Goal: Task Accomplishment & Management: Complete application form

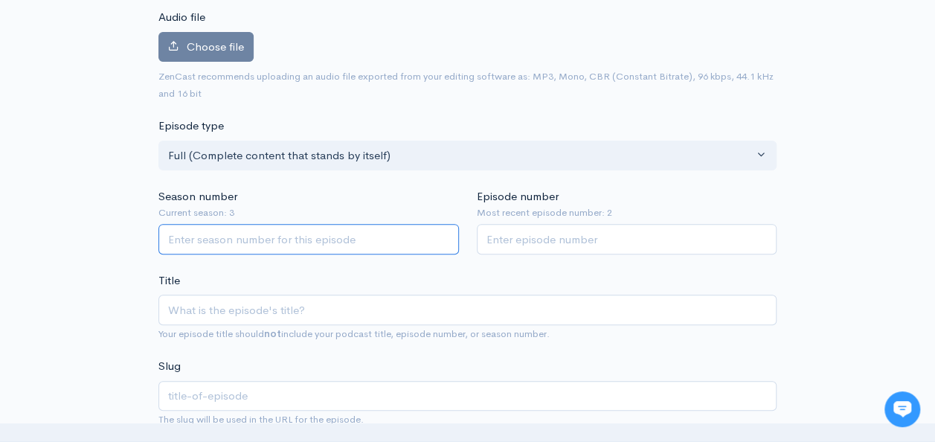
click at [267, 239] on input "Season number" at bounding box center [308, 239] width 300 height 30
type input "3"
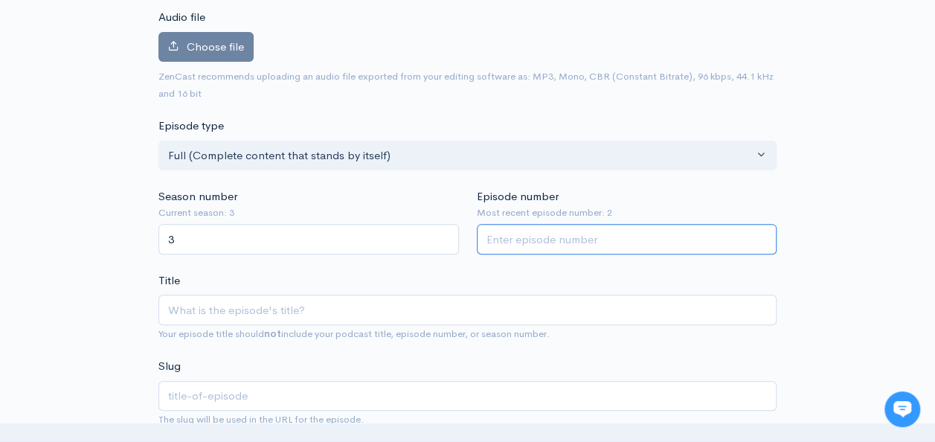
click at [525, 245] on input "Episode number" at bounding box center [627, 239] width 300 height 30
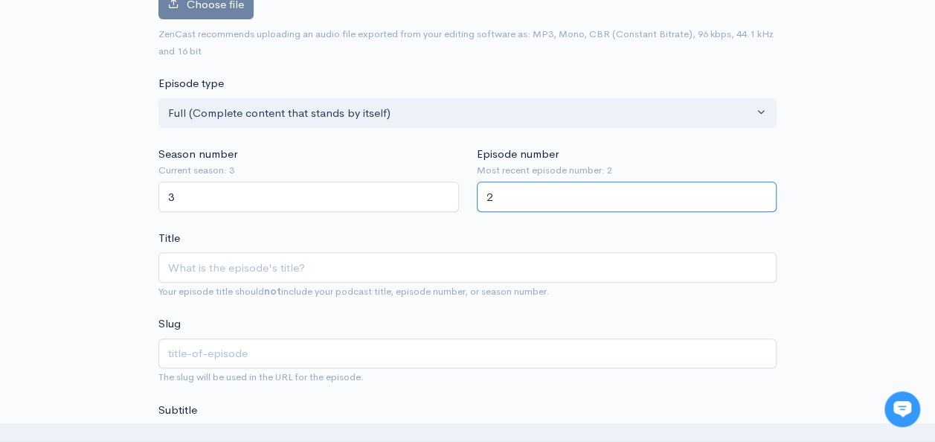
scroll to position [242, 0]
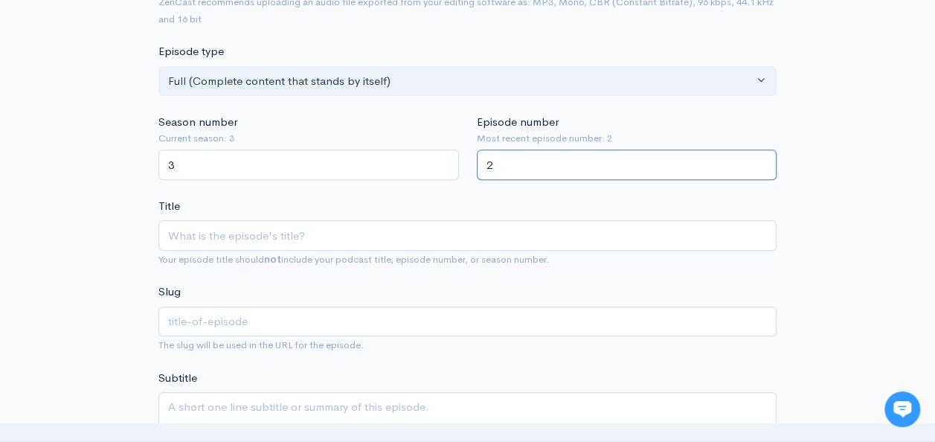
type input "2"
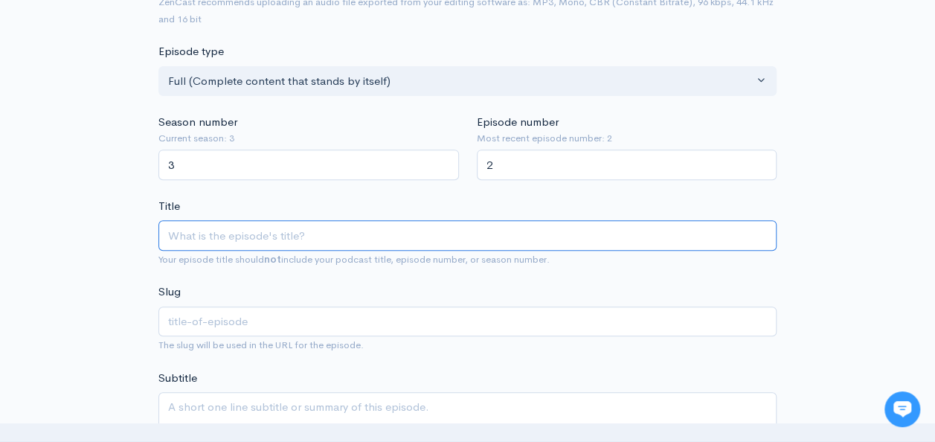
click at [315, 236] on input "Title" at bounding box center [467, 235] width 618 height 30
type input "9"
type input "9 Ye"
type input "9-ye"
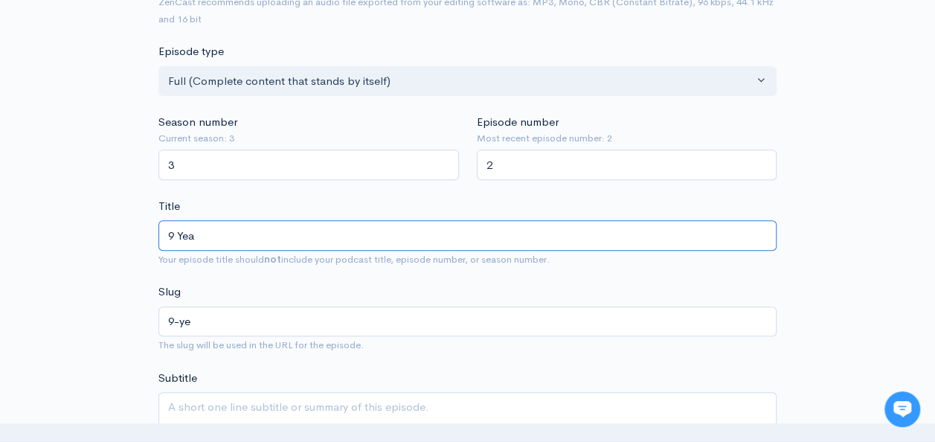
type input "9 Year"
type input "9-year"
type input "9 Years"
type input "9-years"
type input "9 Years o"
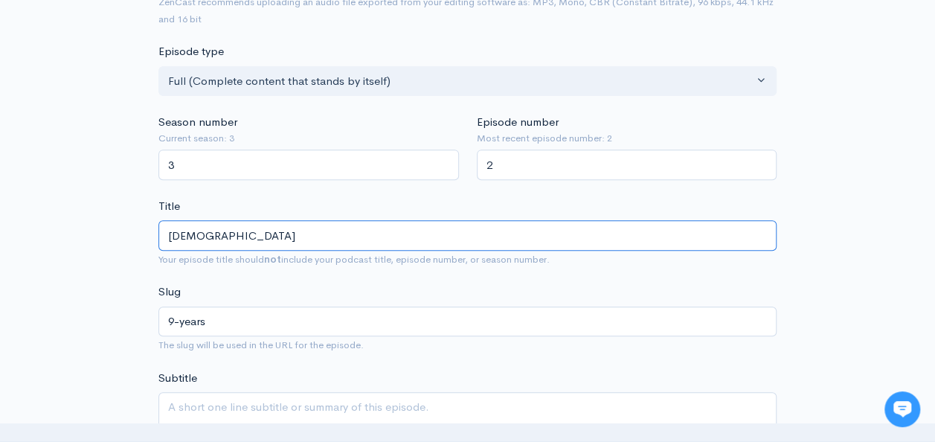
type input "9-years-o"
type input "9 Years of"
type input "9-years-of"
type input "9 Years of Y"
type input "9-years-of-y"
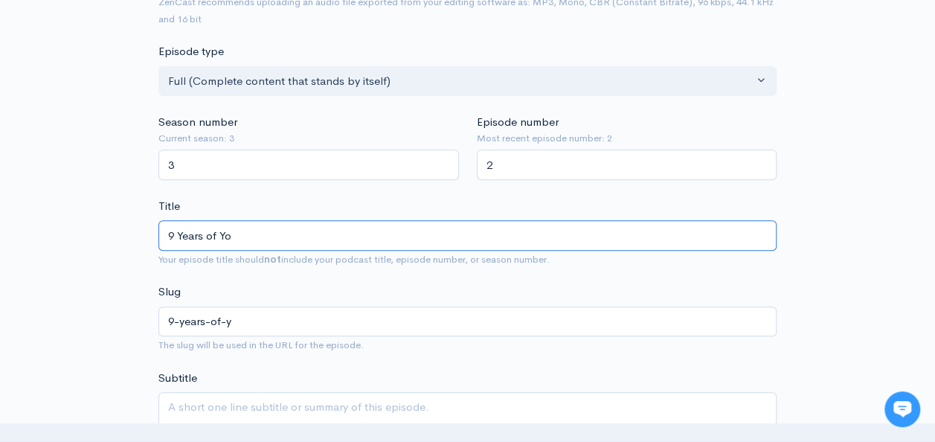
type input "9 Years of You"
type input "9-years-of-you"
type input "9 Years of YouT"
type input "9-years-of-yout"
type input "9 Years of YouTu"
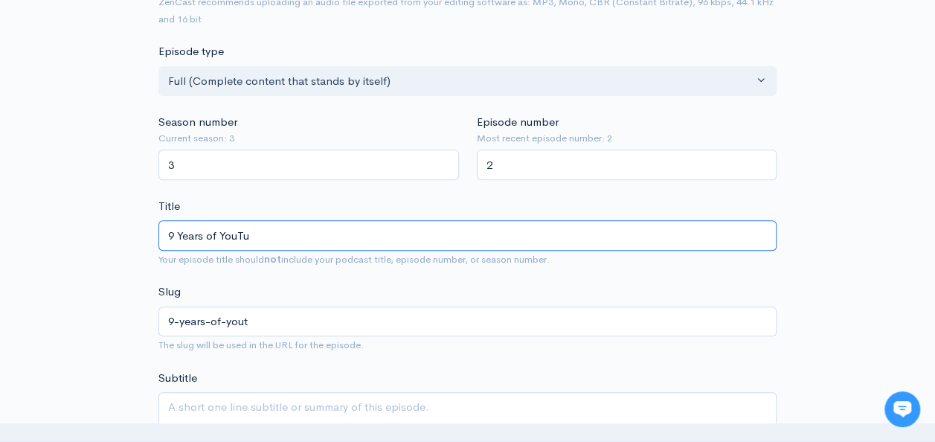
type input "9-years-of-youtu"
type input "9 Years of YouTub"
type input "9-years-of-youtub"
type input "9 Years of YouTube"
type input "9-years-of-youtube"
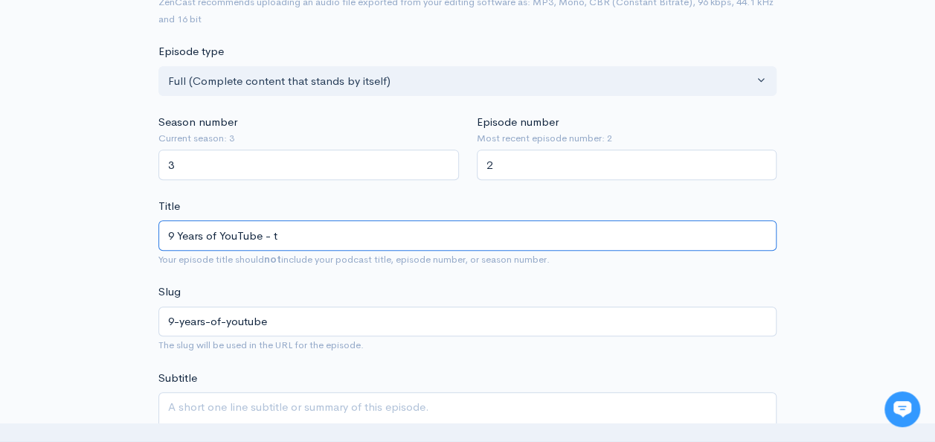
type input "9 Years of YouTube - th"
type input "9-years-of-youtube-th"
type input "9 Years of YouTube - the"
type input "9-years-of-youtube-the"
type input "9 Years of YouTube - the i"
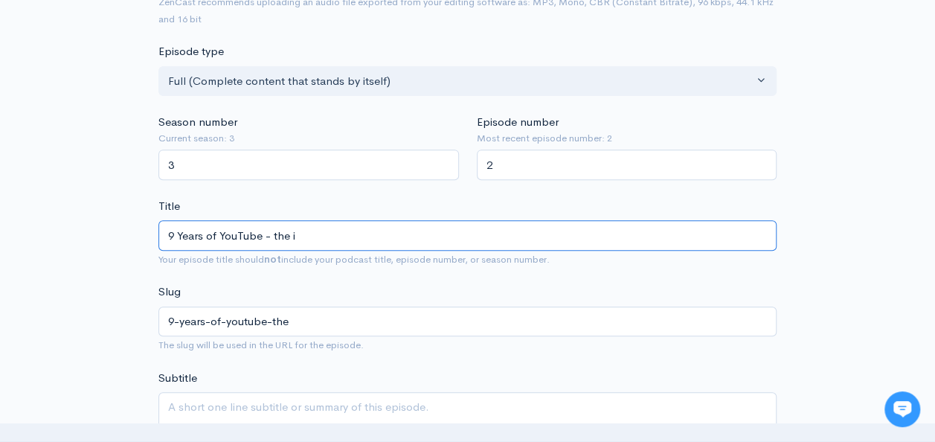
type input "9-years-of-youtube-the-i"
type input "9 Years of YouTube - the"
type input "9-years-of-youtube-the"
type input "9 Years of YouTube - the gh"
type input "9-years-of-youtube-the-gh"
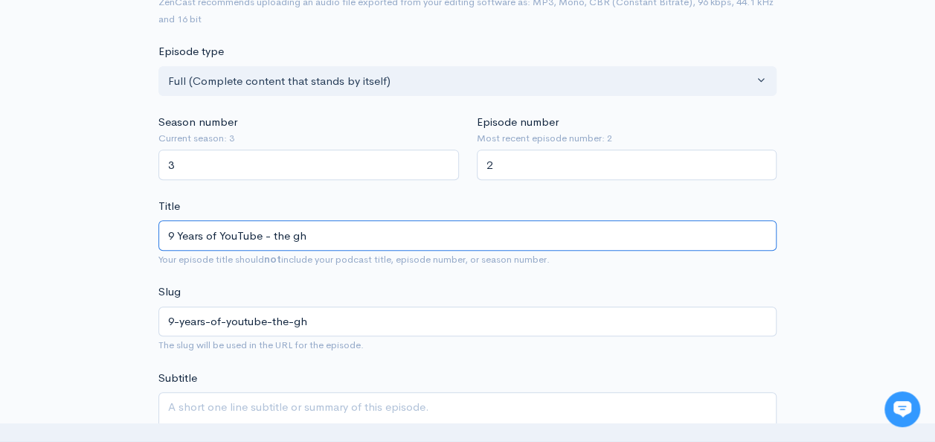
type input "9 Years of YouTube - the ghi"
type input "9-years-of-youtube-the-ghi"
type input "9 Years of YouTube - the gh"
type input "9-years-of-youtube-the-gh"
type input "9 Years of YouTube - the g"
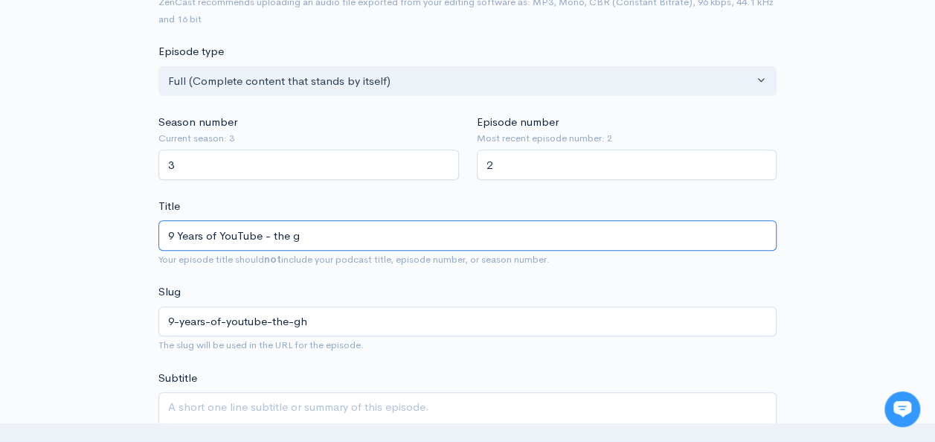
type input "9-years-of-youtube-the-g"
type input "9 Years of YouTube - the"
type input "9-years-of-youtube-the"
type input "9 Years of YouTube - the h"
type input "9-years-of-youtube-the-h"
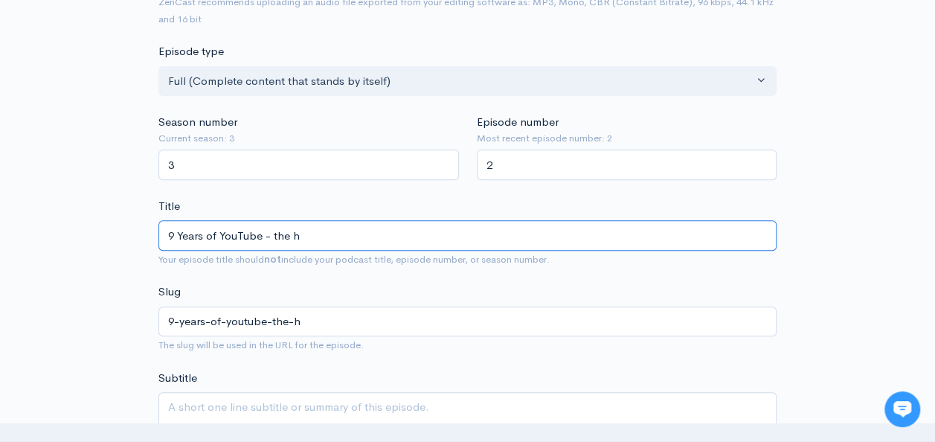
type input "9 Years of YouTube - the hg"
type input "9-years-of-youtube-the-hg"
type input "9 Years of YouTube - the h"
type input "9-years-of-youtube-the-h"
type input "9 Years of YouTube - the hi"
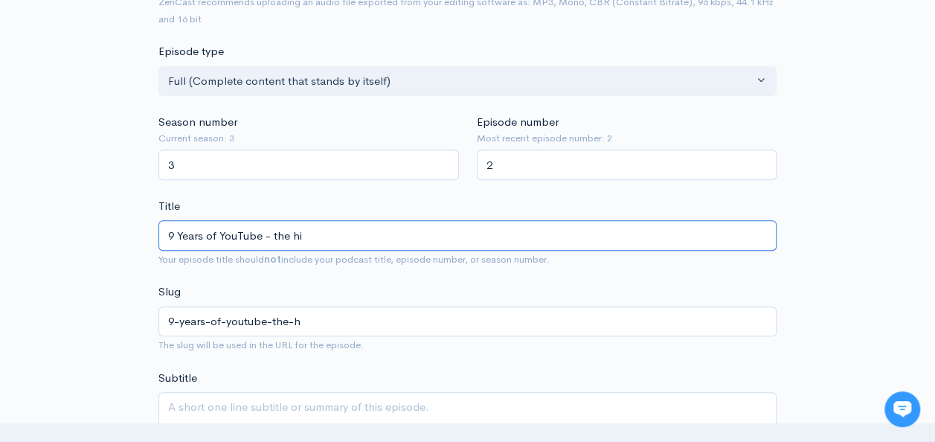
type input "9-years-of-youtube-the-hi"
type input "9 Years of YouTube - the hig"
type input "9-years-of-youtube-the-hig"
type input "9 Years of YouTube - the high"
type input "9-years-of-youtube-the-high"
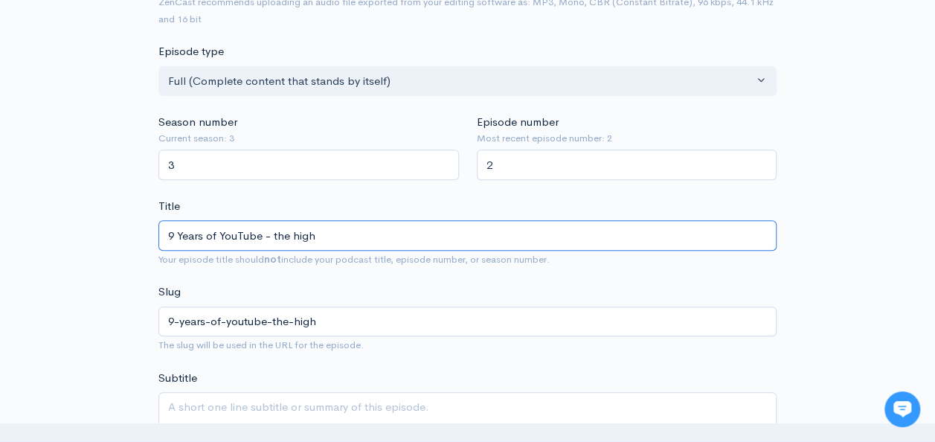
type input "9 Years of YouTube - the highs"
type input "9-years-of-youtube-the-highs"
type input "9 Years of YouTube - the highs an"
type input "9-years-of-youtube-the-highs-an"
type input "9 Years of YouTube - the highs and"
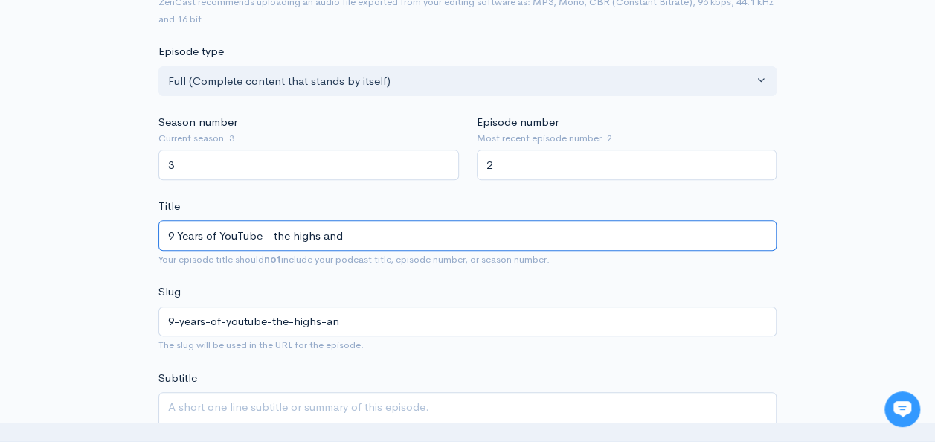
type input "9-years-of-youtube-the-highs-and"
type input "9 Years of YouTube - the highs and l"
type input "9-years-of-youtube-the-highs-and-l"
type input "9 Years of YouTube - the highs and lo"
type input "9-years-of-youtube-the-highs-and-lo"
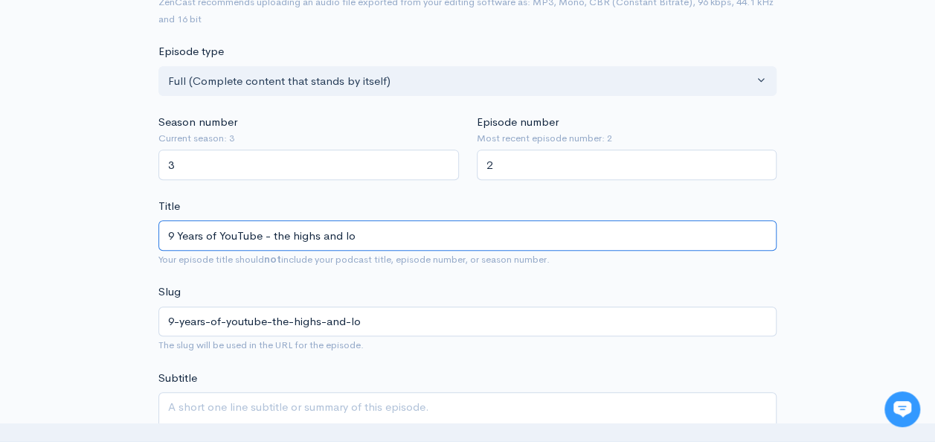
type input "9 Years of YouTube - the highs and low"
type input "9-years-of-youtube-the-highs-and-low"
type input "9 Years of YouTube - the highs and lowe"
type input "9-years-of-youtube-the-highs-and-lowe"
type input "9 Years of YouTube - the highs and low"
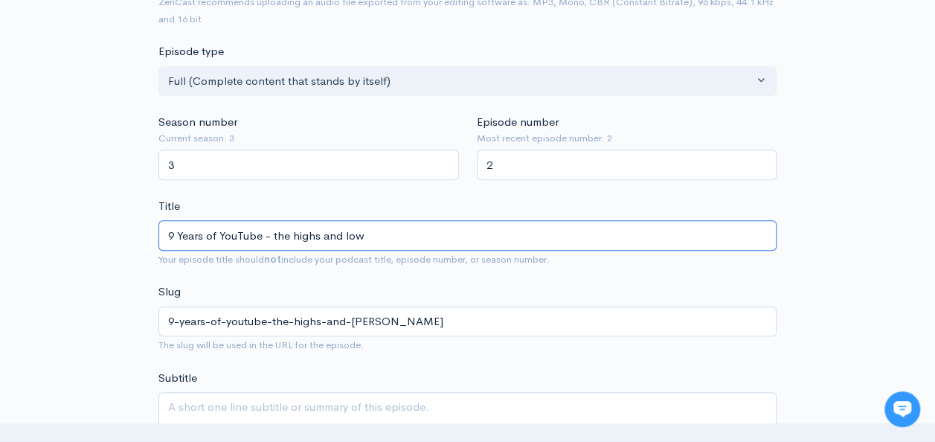
type input "9-years-of-youtube-the-highs-and-low"
type input "9 Years of YouTube - the highs and lows"
type input "9-years-of-youtube-the-highs-and-lows"
type input "9 Years of YouTube - the highs and lows f"
type input "9-years-of-youtube-the-highs-and-lows-f"
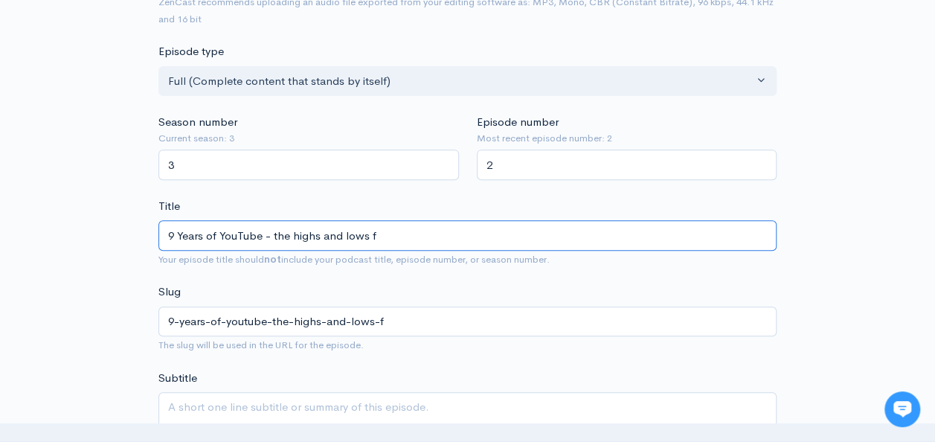
type input "9 Years of YouTube - the highs and lows fr"
type input "9-years-of-youtube-the-highs-and-lows-fr"
type input "9 Years of YouTube - the highs and lows from"
type input "9-years-of-youtube-the-highs-and-lows-from"
type input "9 Years of YouTube - the highs and lows from P"
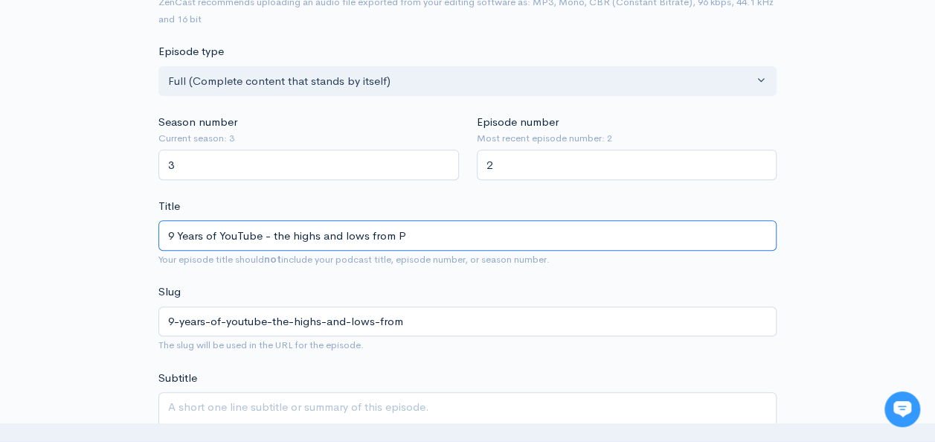
type input "9-years-of-youtube-the-highs-and-lows-from-p"
type input "9 Years of YouTube - the highs and lows from Pr"
type input "9-years-of-youtube-the-highs-and-lows-from-pr"
type input "9 Years of YouTube - the highs and lows from Prop"
type input "9-years-of-youtube-the-highs-and-lows-from-prop"
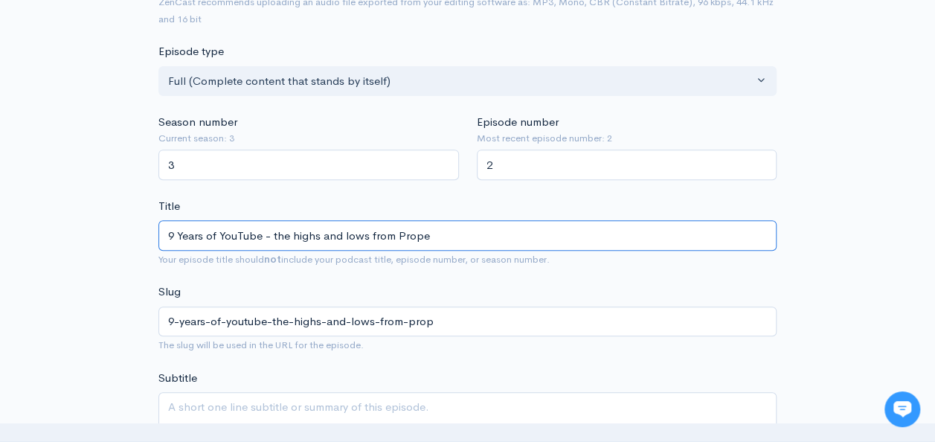
type input "9 Years of YouTube - the highs and lows from Proper"
type input "9-years-of-youtube-the-highs-and-lows-from-proper"
type input "9 Years of YouTube - the highs and lows from Proper Go"
type input "9-years-of-youtube-the-highs-and-lows-from-proper-go"
type input "9 Years of YouTube - the highs and lows from Proper Golf"
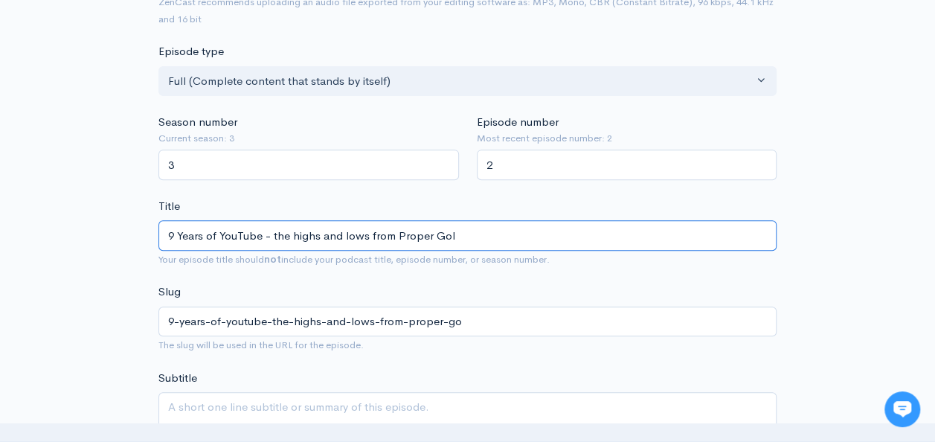
type input "9-years-of-youtube-the-highs-and-lows-from-proper-gol"
type input "9 Years of YouTube - the highs and lows from Proper Golfin"
type input "9-years-of-youtube-the-highs-and-lows-from-proper-golfin"
type input "9 Years of YouTube - the highs and lows from Proper Golfing"
type input "9-years-of-youtube-the-highs-and-lows-from-proper-golfing"
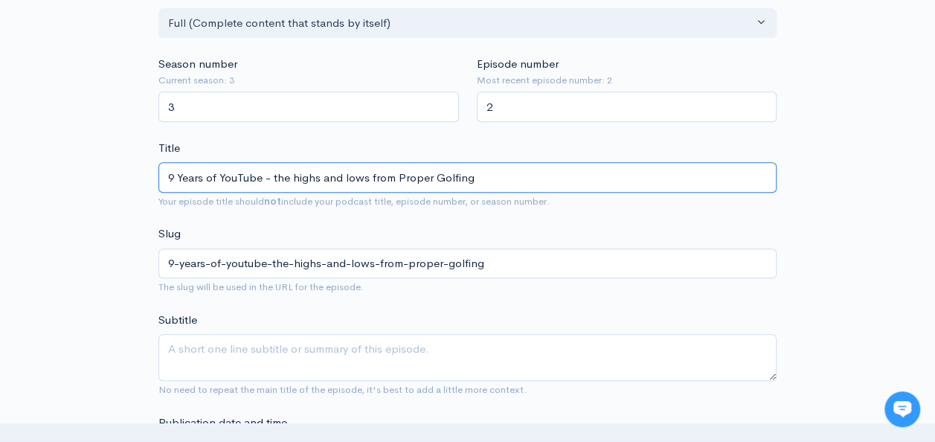
scroll to position [465, 0]
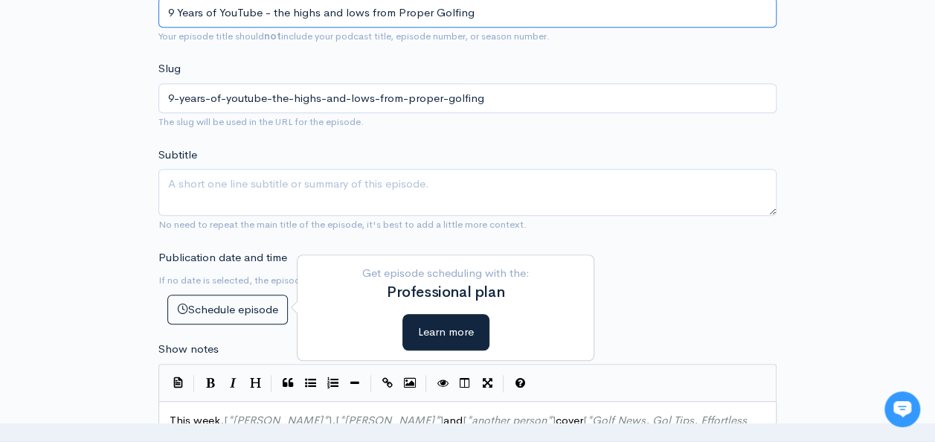
type input "9 Years of YouTube - the highs and lows from Proper Golfing"
click at [254, 184] on textarea "Subtitle" at bounding box center [467, 192] width 618 height 47
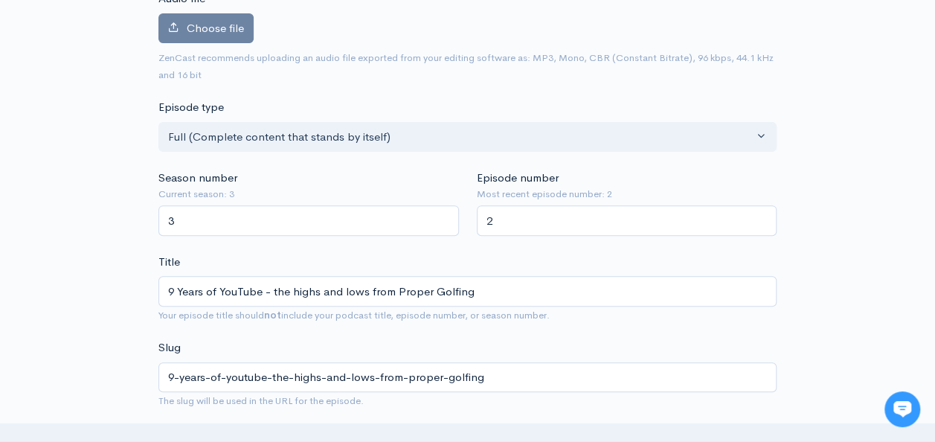
scroll to position [94, 0]
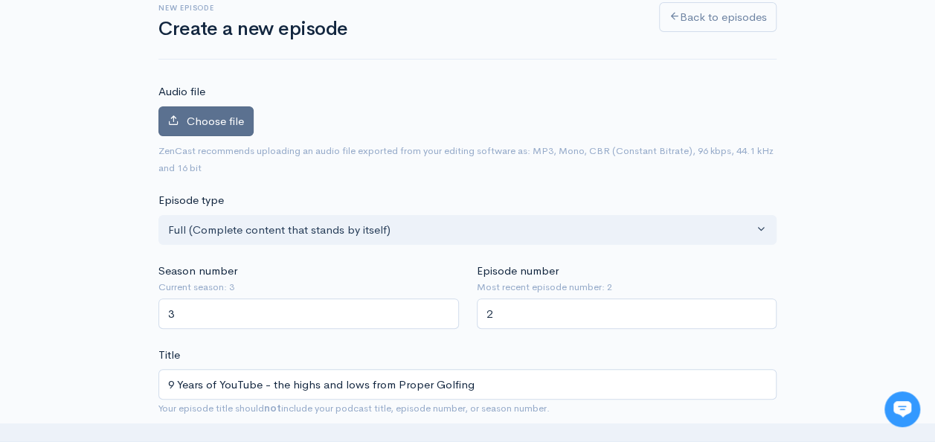
type textarea "YouTube has been a roller coaster ride for Proper Golfing. In the top 10% of ch…"
click at [225, 122] on span "Choose file" at bounding box center [215, 121] width 57 height 14
click at [0, 0] on input "Choose file" at bounding box center [0, 0] width 0 height 0
drag, startPoint x: 189, startPoint y: 115, endPoint x: 223, endPoint y: 117, distance: 34.3
click at [189, 114] on span "Choose file" at bounding box center [215, 121] width 57 height 14
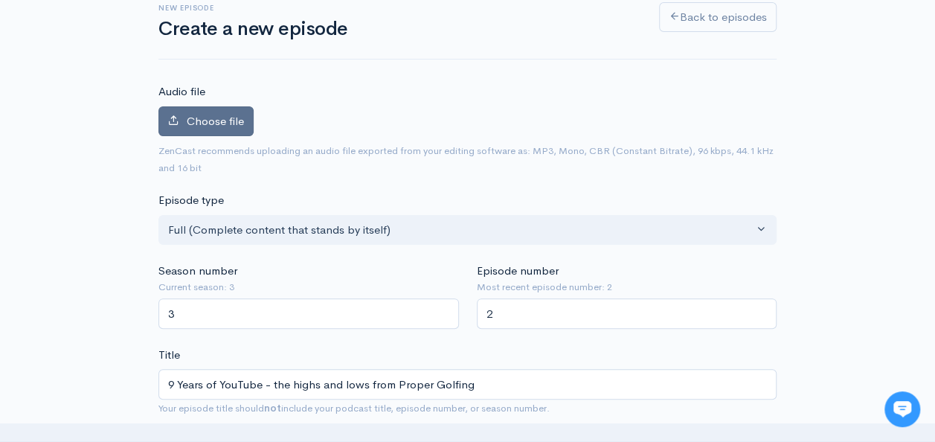
click at [0, 0] on input "Choose file" at bounding box center [0, 0] width 0 height 0
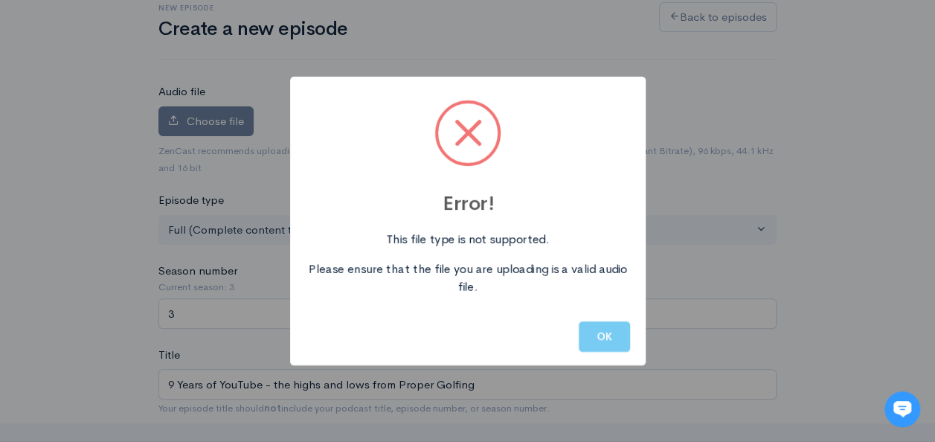
click at [608, 336] on button "OK" at bounding box center [604, 336] width 51 height 30
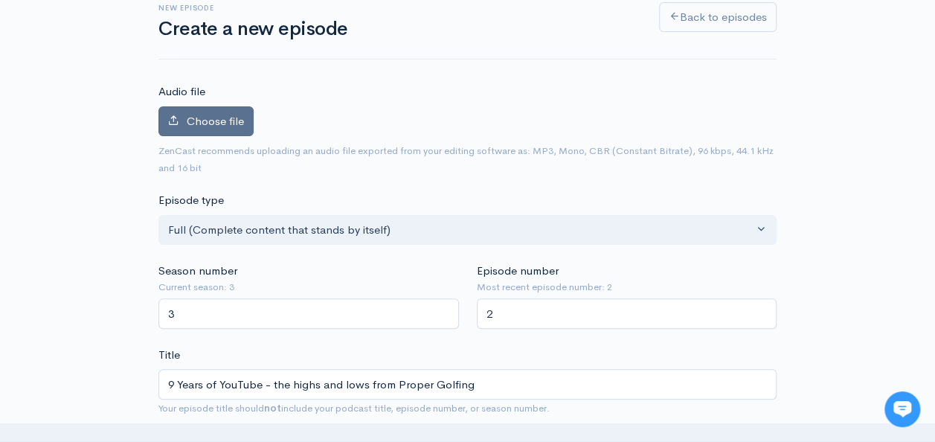
click at [209, 110] on label "Choose file" at bounding box center [205, 121] width 95 height 30
click at [0, 0] on input "Choose file" at bounding box center [0, 0] width 0 height 0
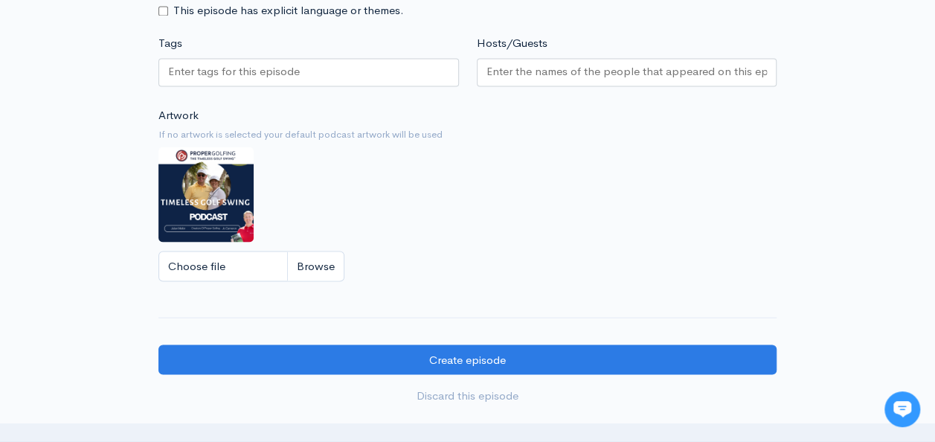
scroll to position [1283, 0]
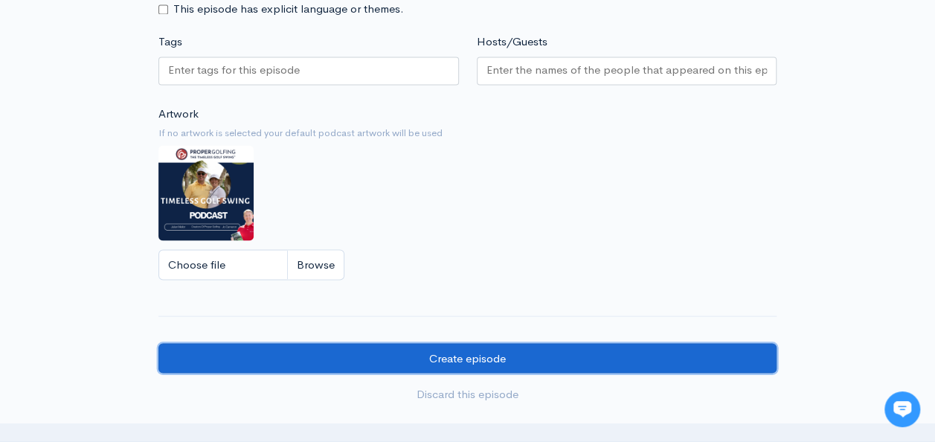
click at [502, 355] on input "Create episode" at bounding box center [467, 358] width 618 height 30
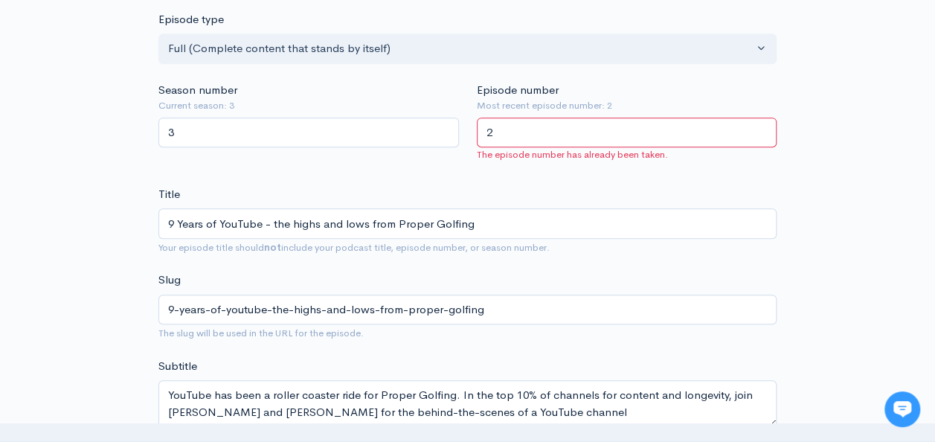
click at [516, 126] on input "2" at bounding box center [627, 132] width 300 height 30
type input "2"
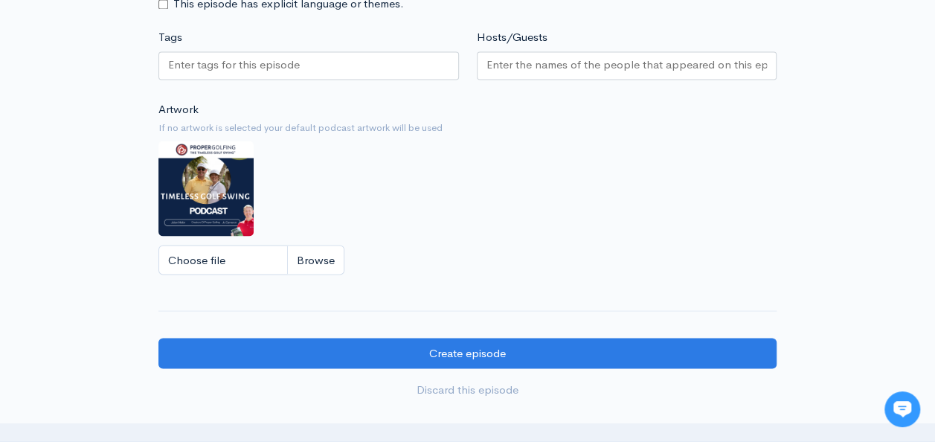
scroll to position [1365, 0]
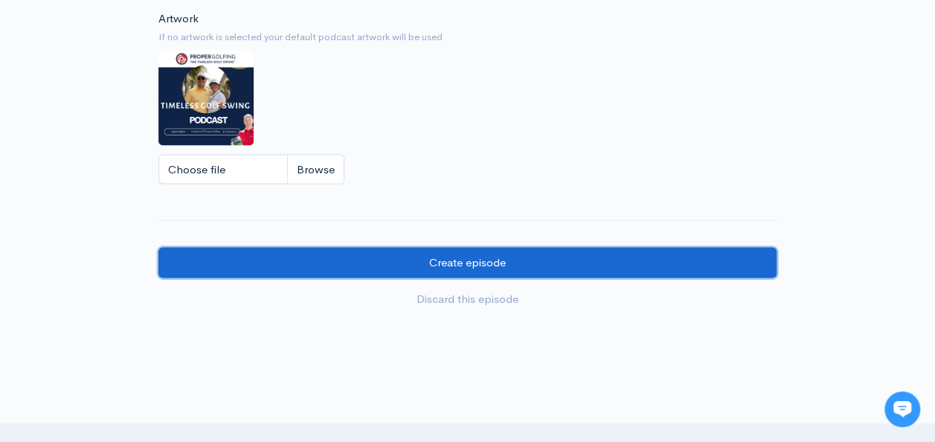
click at [474, 254] on input "Create episode" at bounding box center [467, 262] width 618 height 30
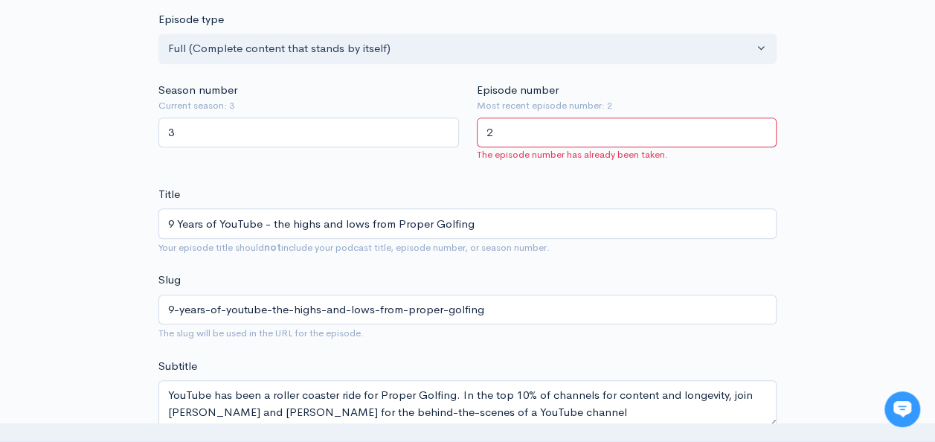
click at [530, 133] on input "2" at bounding box center [627, 132] width 300 height 30
click at [760, 134] on input "1" at bounding box center [627, 132] width 300 height 30
click at [761, 129] on input "2" at bounding box center [627, 132] width 300 height 30
type input "3"
click at [761, 128] on input "3" at bounding box center [627, 132] width 300 height 30
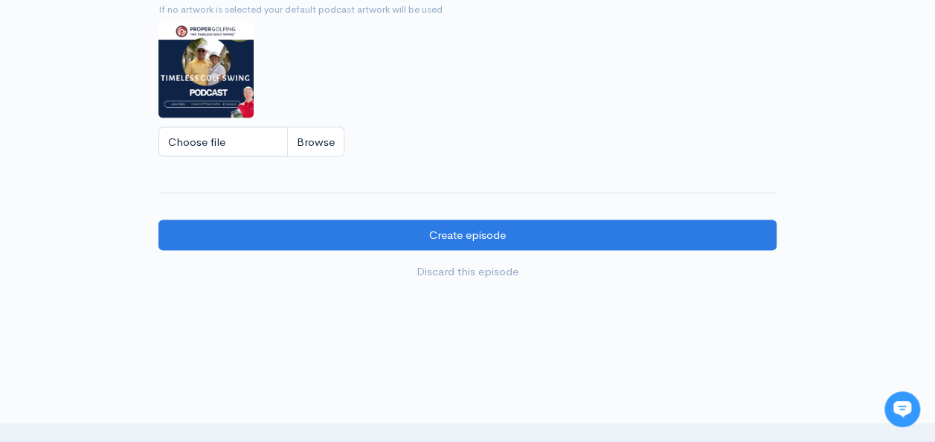
scroll to position [1437, 0]
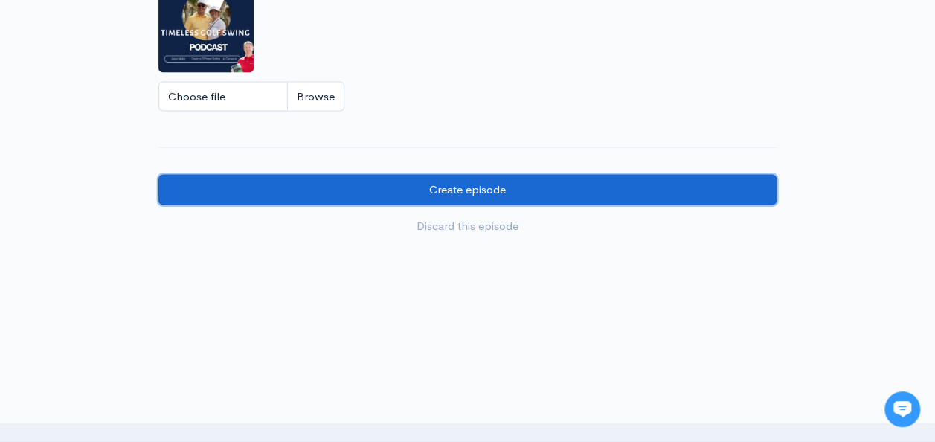
click at [454, 175] on input "Create episode" at bounding box center [467, 190] width 618 height 30
